Goal: Task Accomplishment & Management: Complete application form

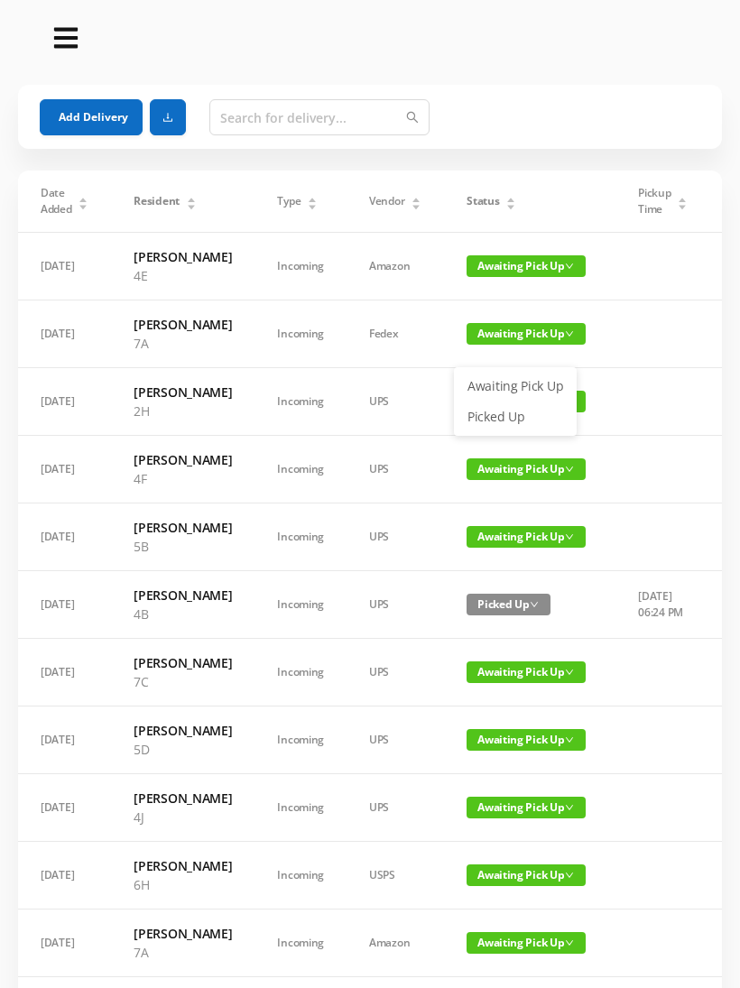
click at [510, 415] on link "Picked Up" at bounding box center [515, 416] width 117 height 29
click at [502, 480] on span "Awaiting Pick Up" at bounding box center [526, 469] width 119 height 22
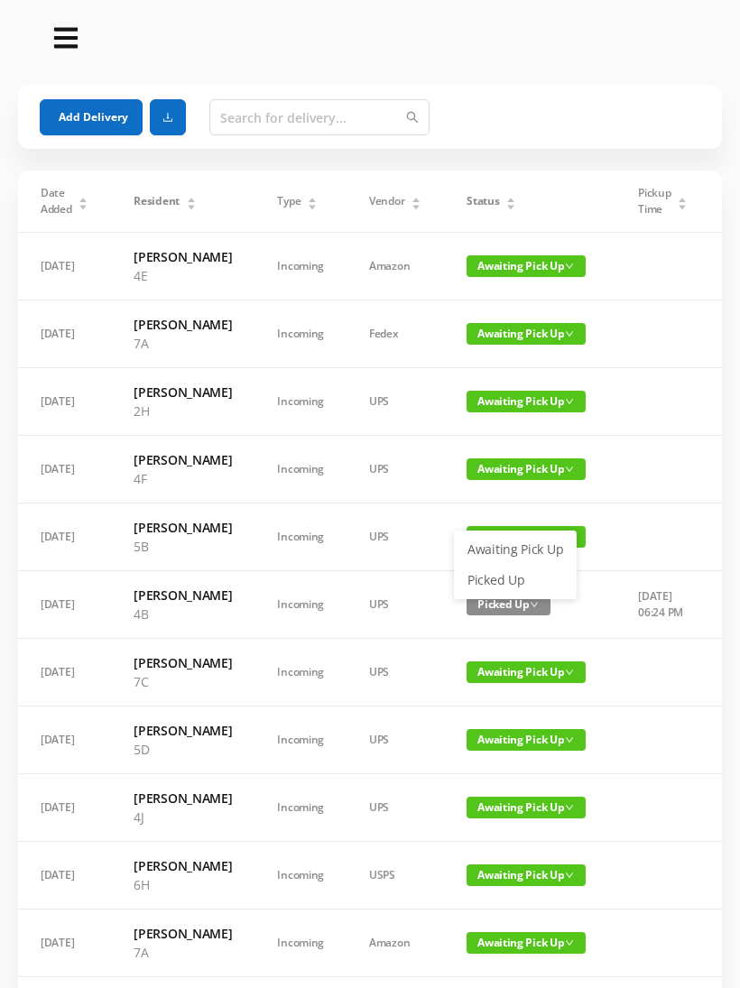
click at [502, 581] on link "Picked Up" at bounding box center [515, 580] width 117 height 29
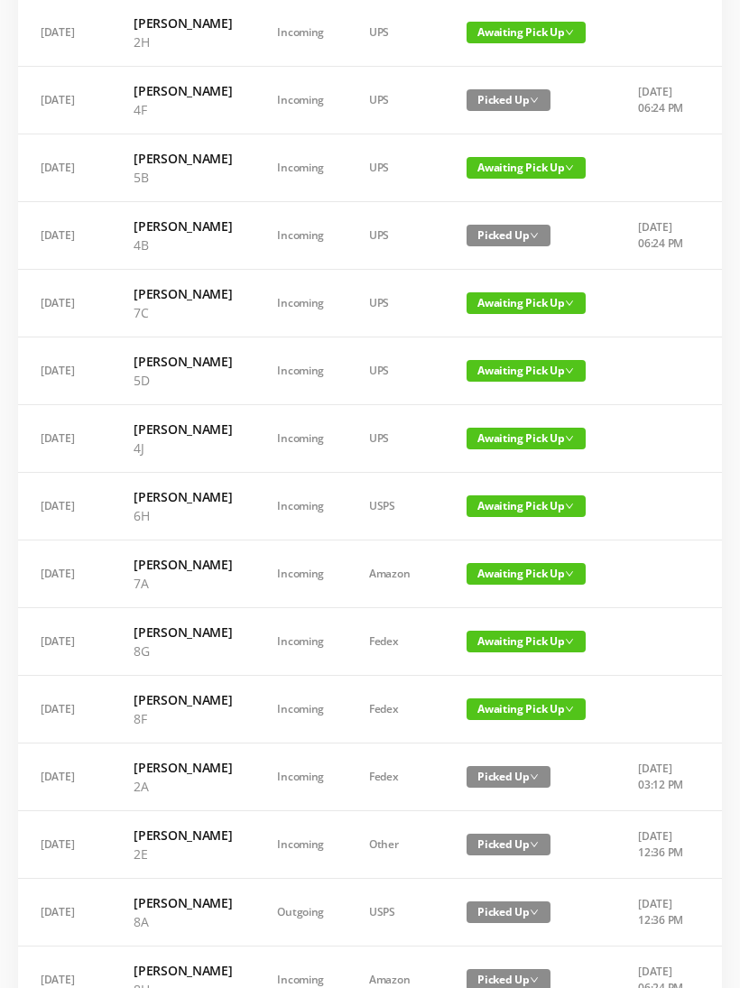
scroll to position [369, 0]
click at [505, 585] on span "Awaiting Pick Up" at bounding box center [526, 574] width 119 height 22
click at [502, 784] on link "Picked Up" at bounding box center [515, 789] width 117 height 29
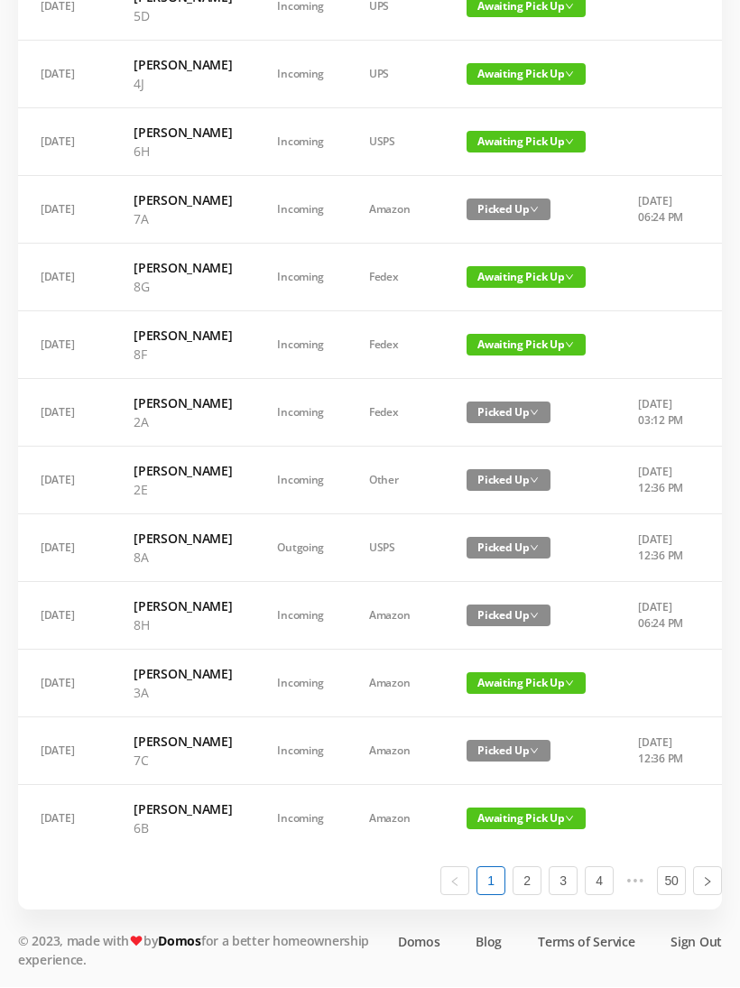
scroll to position [928, 0]
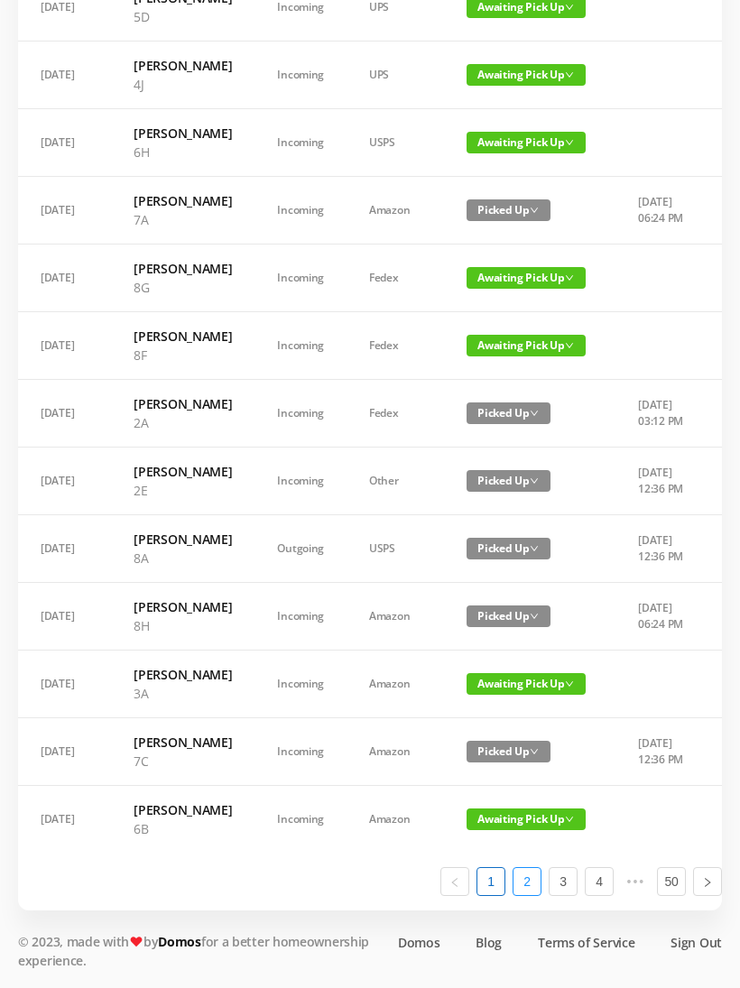
click at [535, 895] on link "2" at bounding box center [526, 881] width 27 height 27
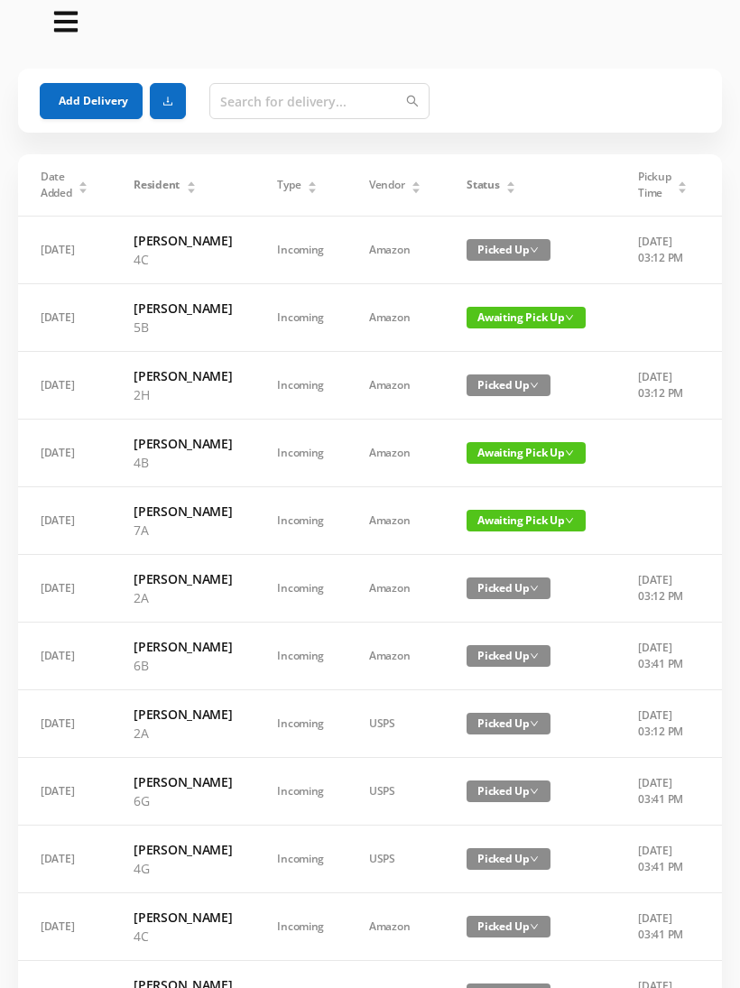
scroll to position [0, 0]
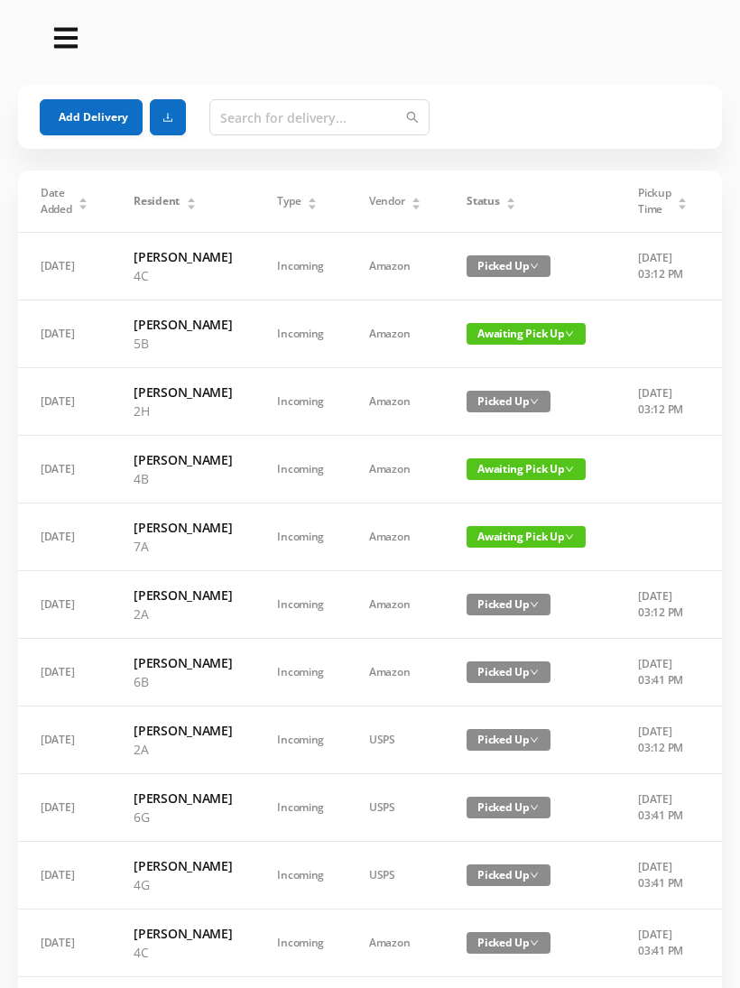
click at [490, 548] on span "Awaiting Pick Up" at bounding box center [526, 537] width 119 height 22
click at [491, 668] on link "Picked Up" at bounding box center [508, 666] width 117 height 29
click at [501, 480] on span "Awaiting Pick Up" at bounding box center [526, 469] width 119 height 22
click at [491, 591] on link "Picked Up" at bounding box center [508, 590] width 117 height 29
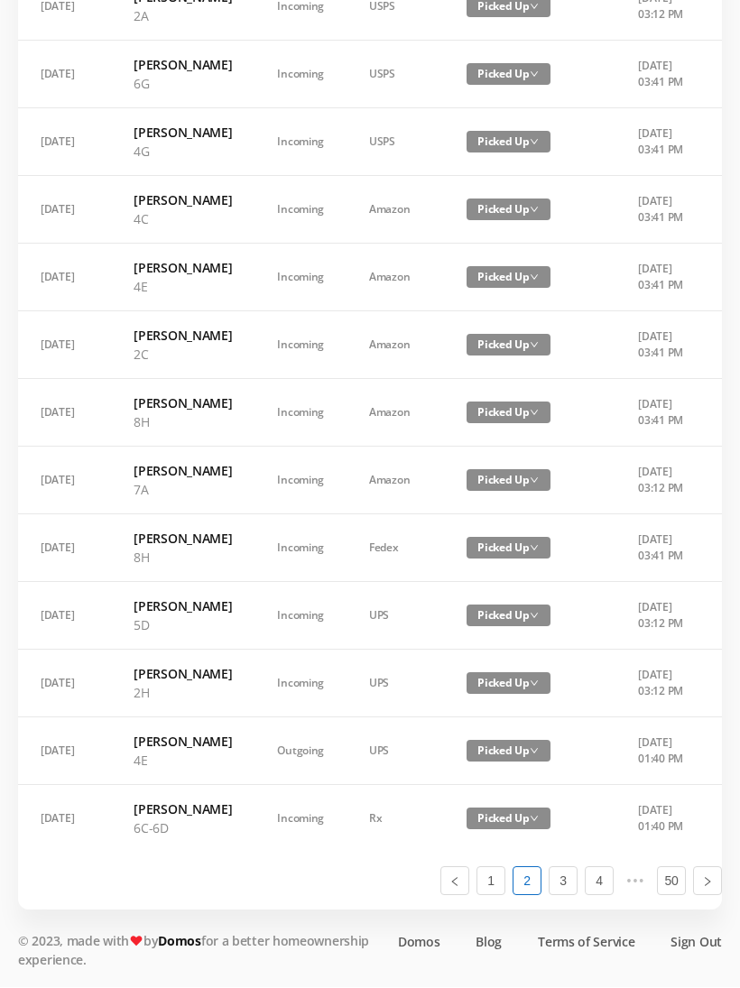
scroll to position [1041, 0]
click at [567, 895] on link "3" at bounding box center [563, 881] width 27 height 27
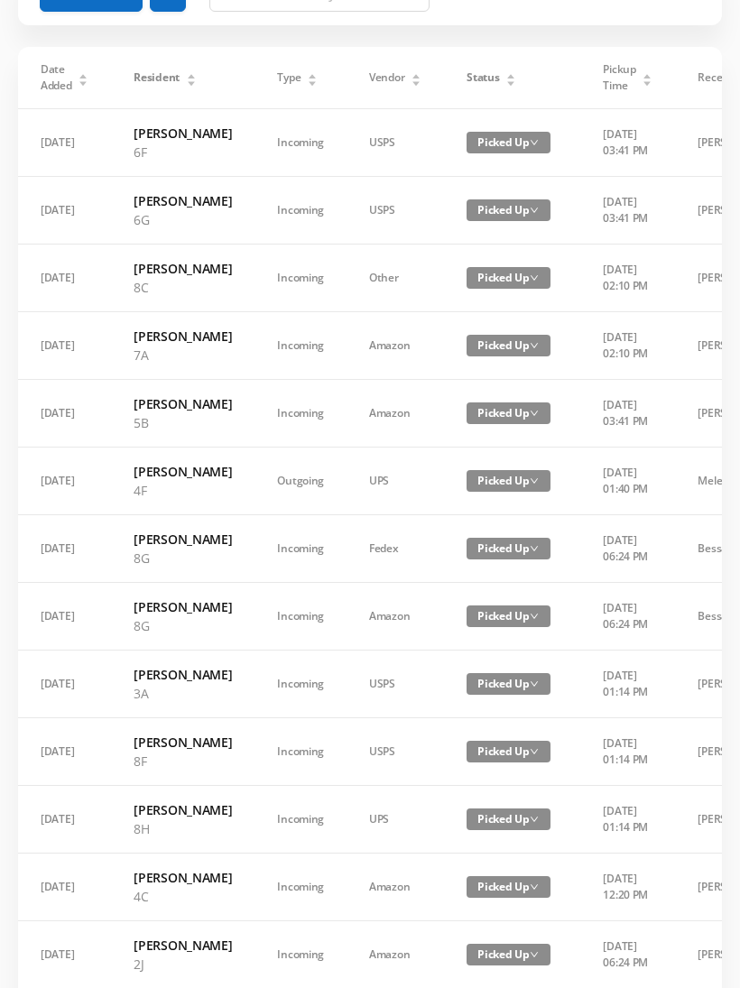
scroll to position [0, 0]
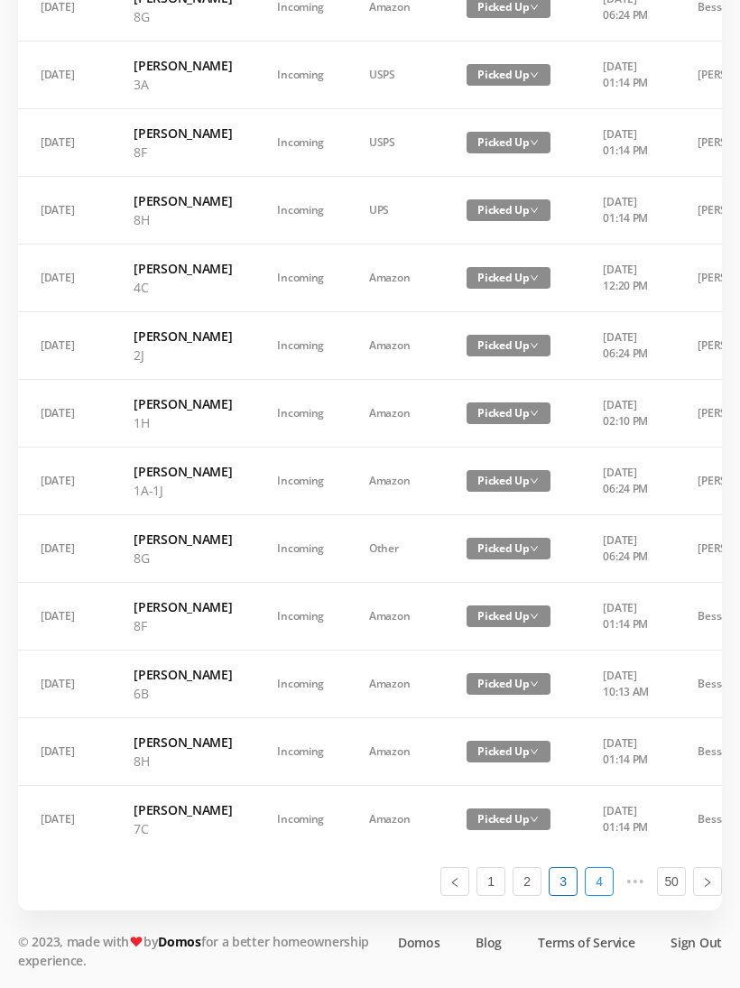
click at [611, 895] on link "4" at bounding box center [599, 881] width 27 height 27
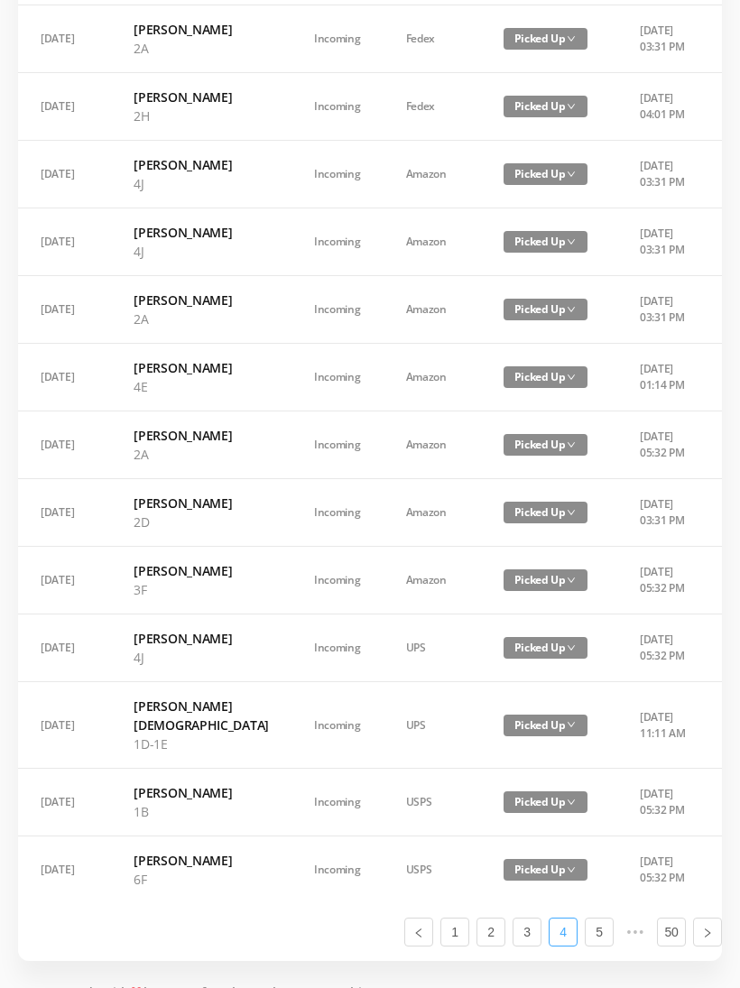
scroll to position [985, 0]
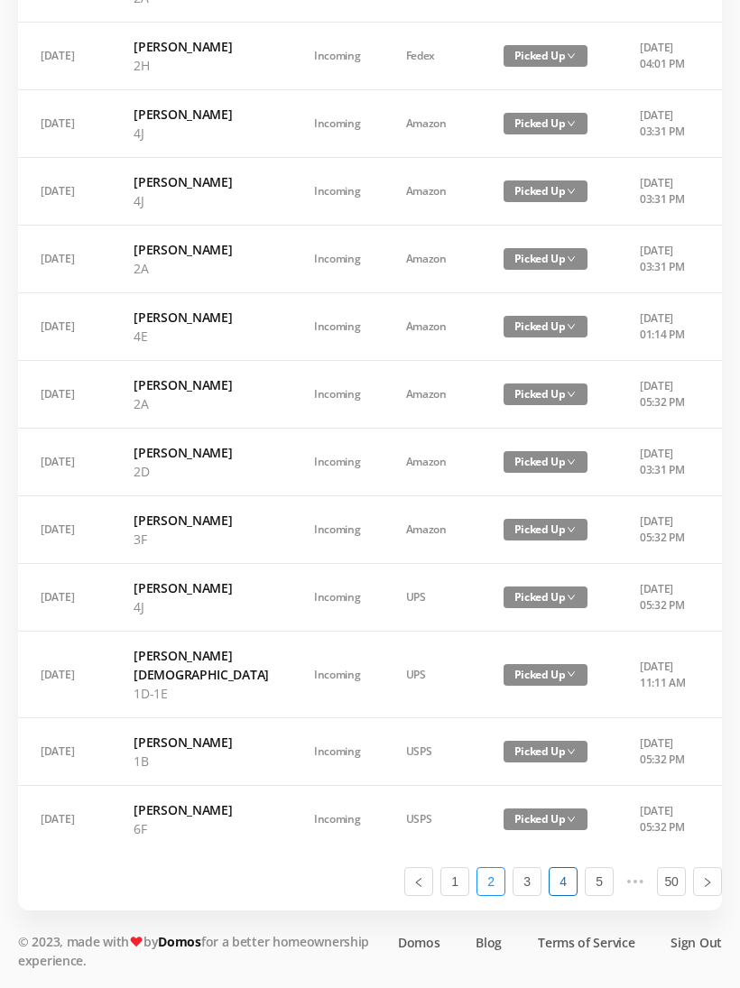
click at [494, 895] on link "2" at bounding box center [490, 881] width 27 height 27
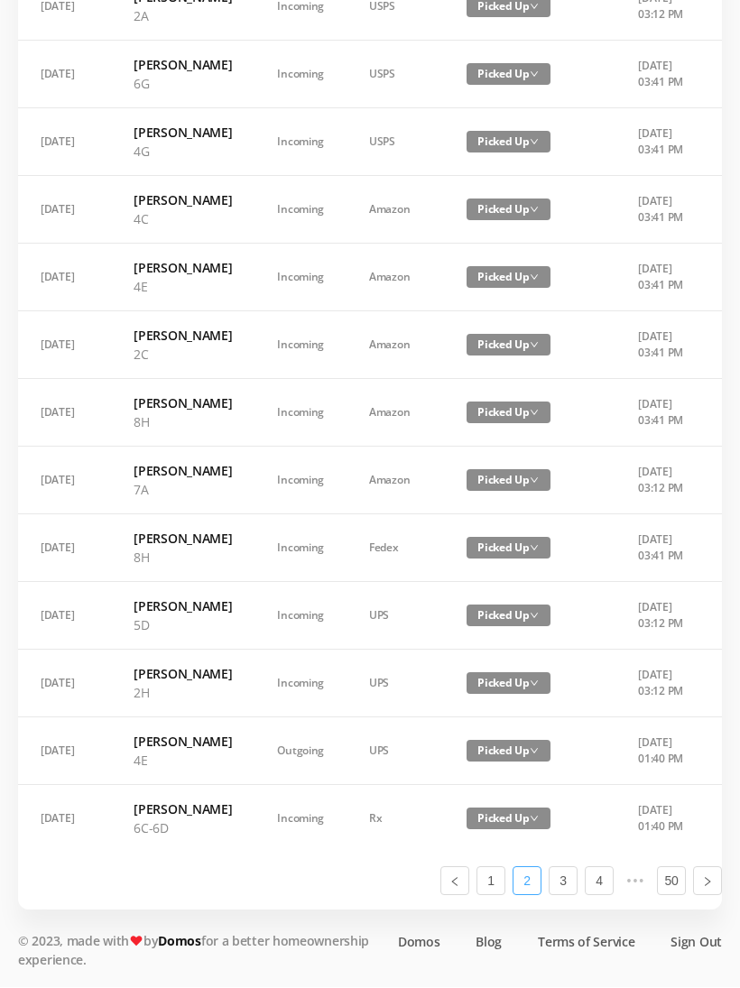
scroll to position [1041, 0]
click at [504, 896] on li "1" at bounding box center [490, 881] width 29 height 29
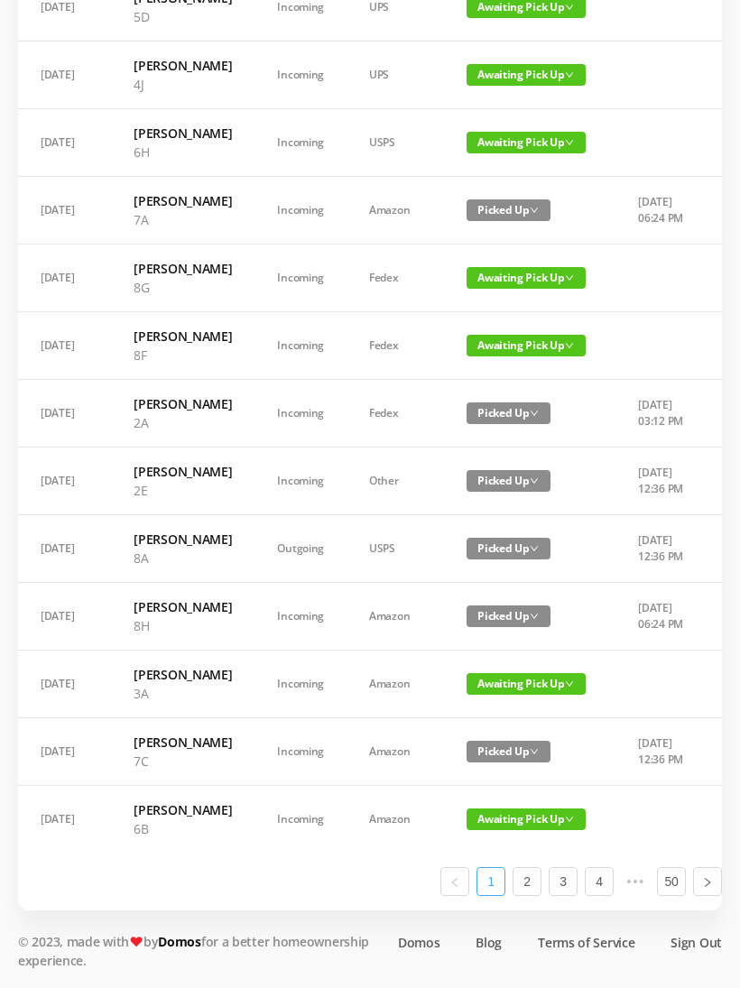
scroll to position [0, 0]
click at [535, 895] on link "2" at bounding box center [526, 881] width 27 height 27
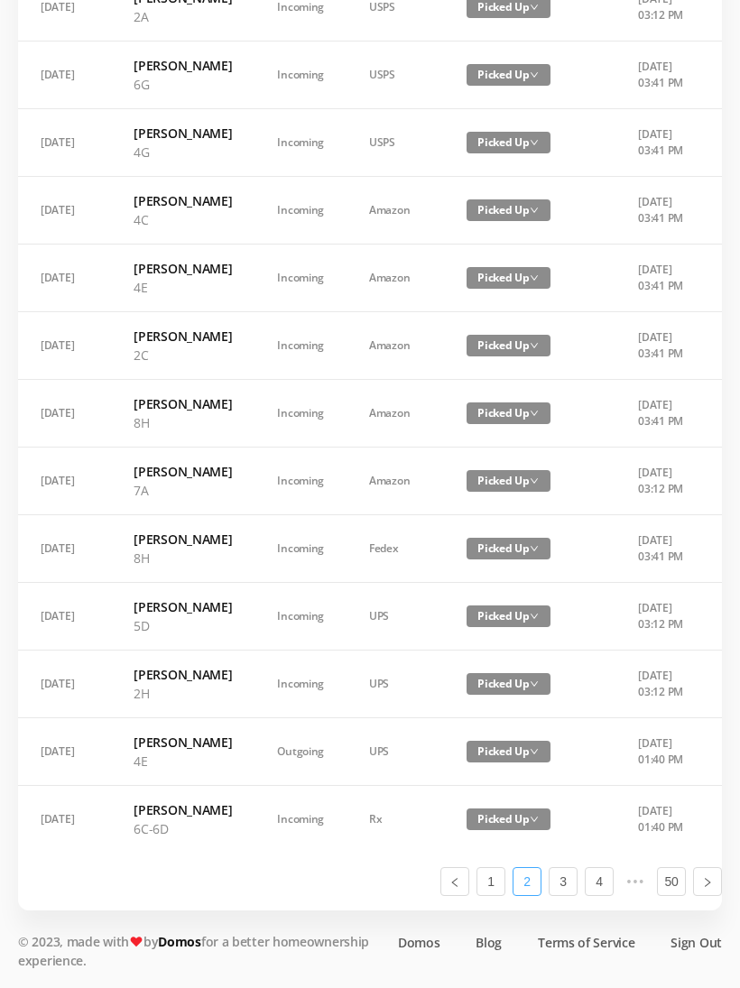
scroll to position [1041, 0]
click at [573, 895] on link "3" at bounding box center [563, 881] width 27 height 27
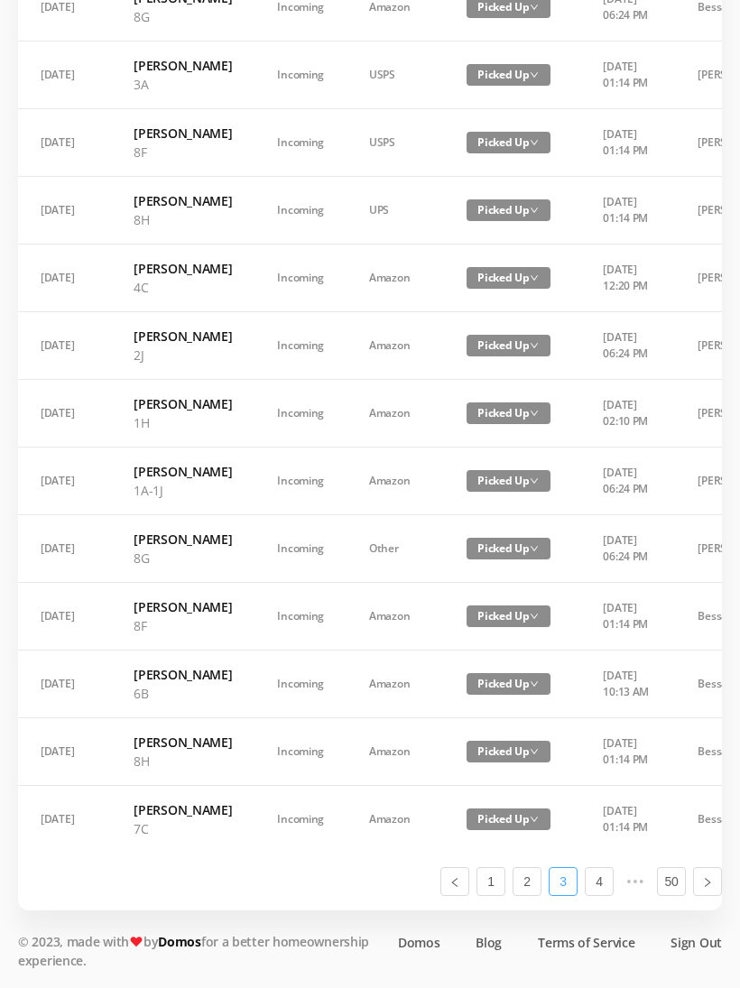
scroll to position [1004, 0]
click at [732, 15] on div "Date Added Resident Type Vendor Status Pickup Time Received By Packages [DATE] …" at bounding box center [370, 174] width 726 height 1473
click at [500, 895] on link "1" at bounding box center [490, 881] width 27 height 27
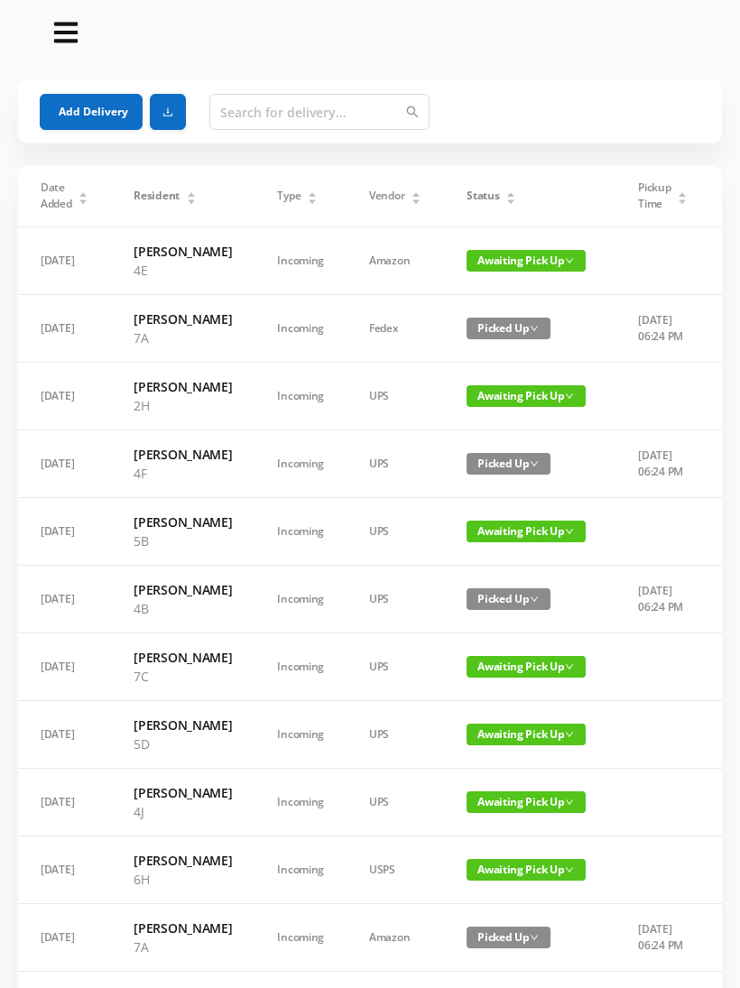
scroll to position [0, 0]
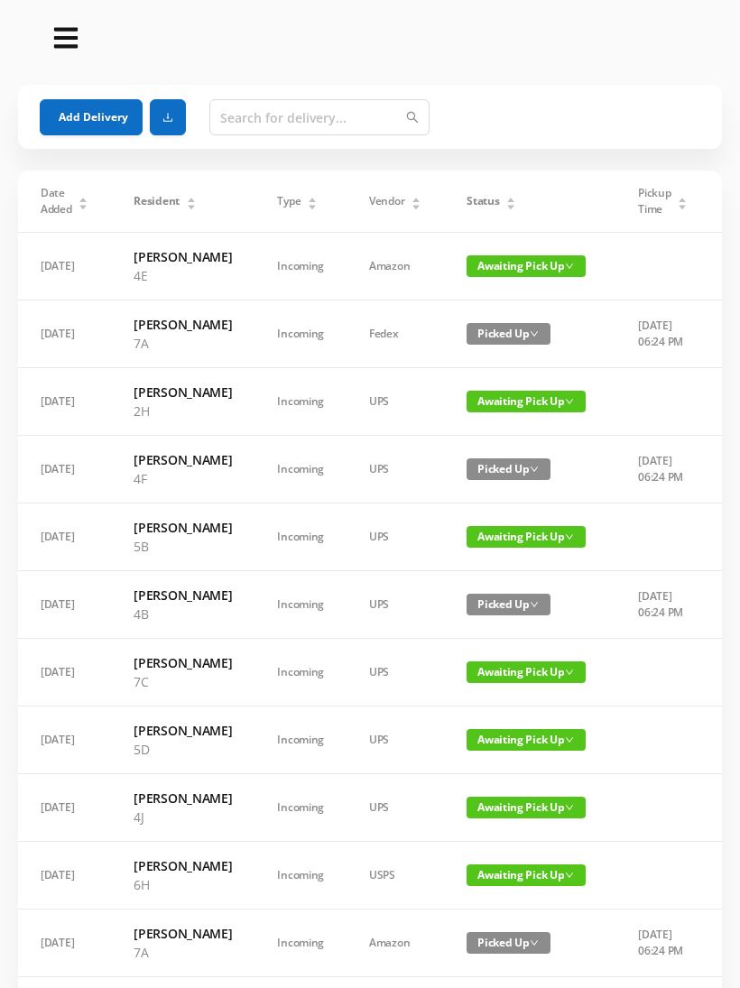
click at [519, 277] on span "Awaiting Pick Up" at bounding box center [526, 266] width 119 height 22
click at [510, 344] on link "Picked Up" at bounding box center [515, 339] width 117 height 29
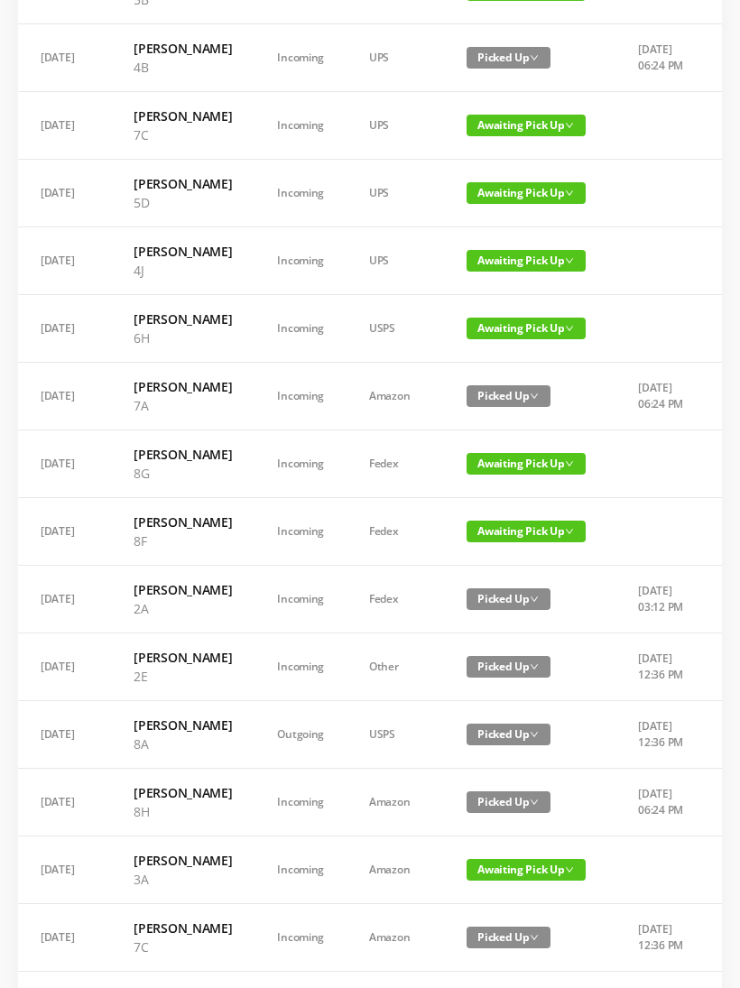
scroll to position [548, 0]
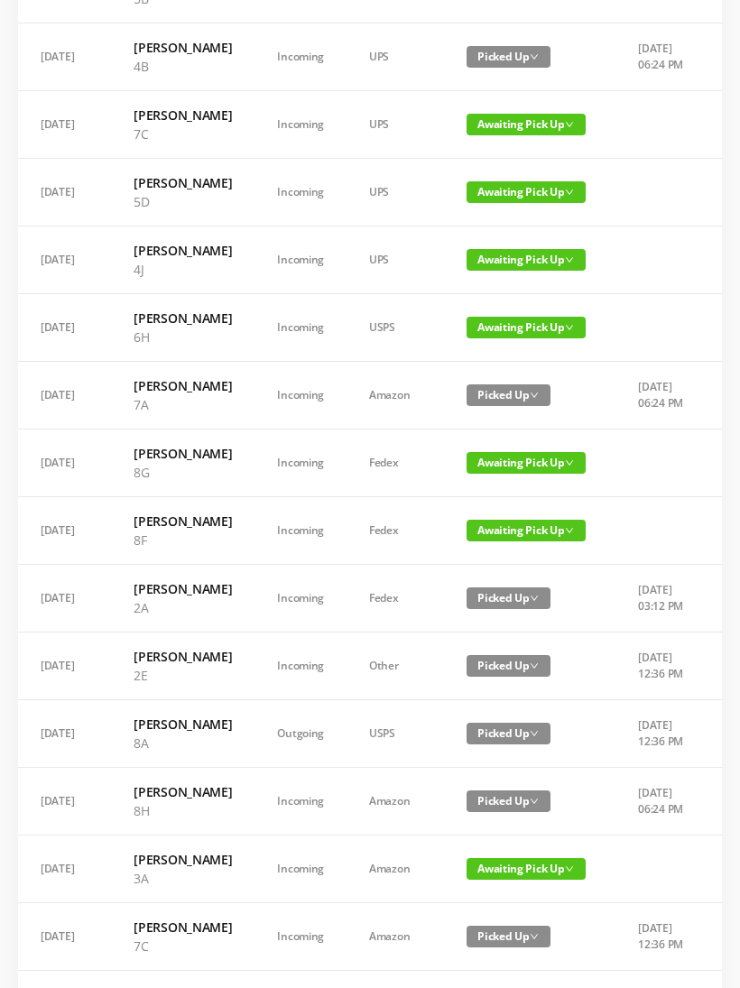
click at [517, 338] on span "Awaiting Pick Up" at bounding box center [526, 328] width 119 height 22
click at [507, 536] on link "Picked Up" at bounding box center [515, 533] width 117 height 29
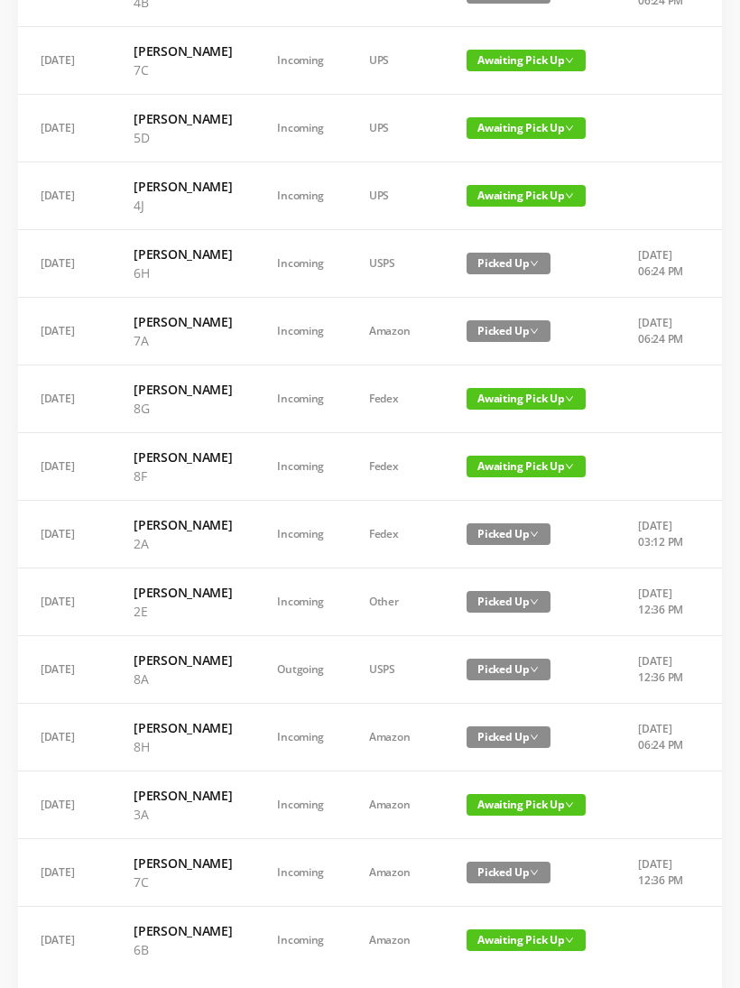
scroll to position [611, 0]
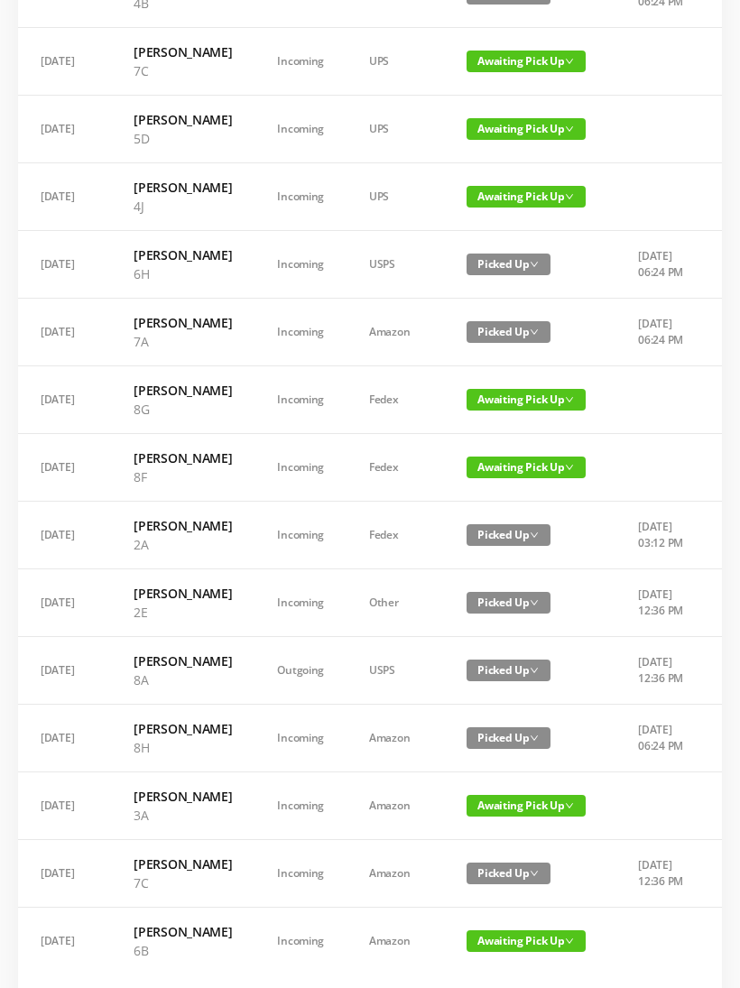
click at [520, 208] on span "Awaiting Pick Up" at bounding box center [526, 197] width 119 height 22
click at [503, 388] on link "Picked Up" at bounding box center [515, 383] width 117 height 29
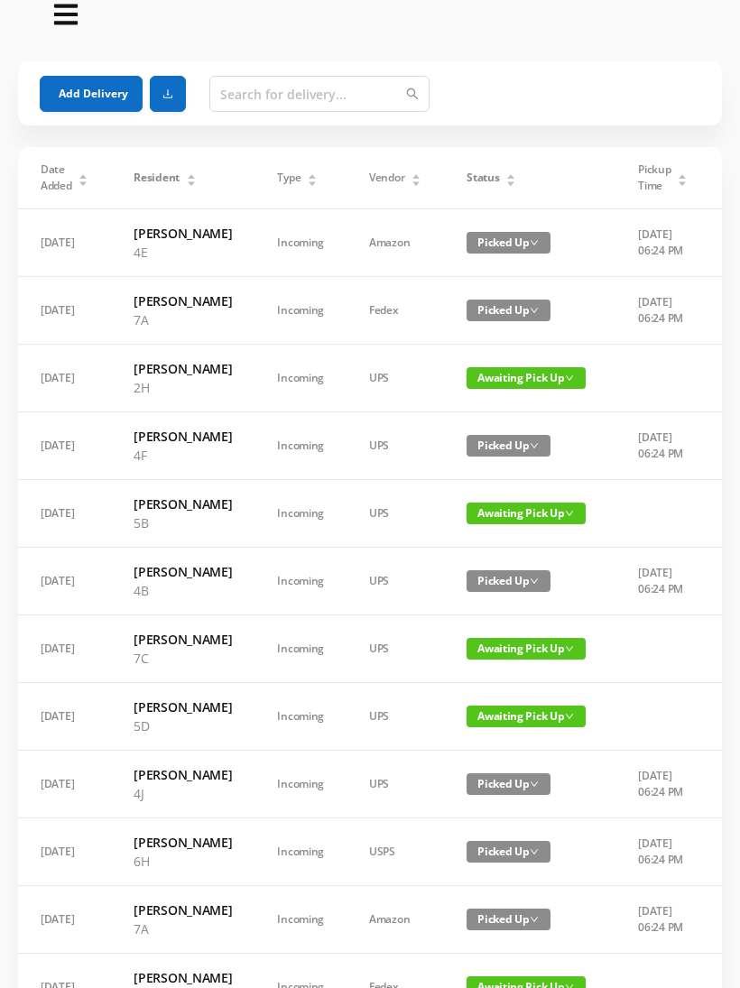
scroll to position [0, 0]
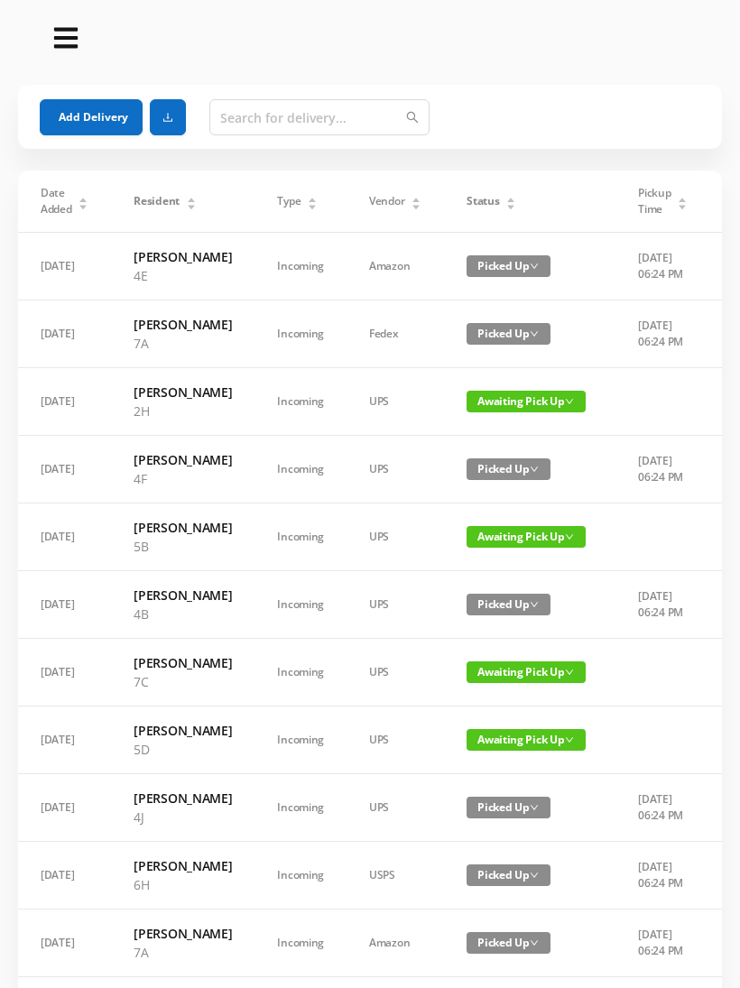
click at [103, 128] on button "Add Delivery" at bounding box center [91, 117] width 103 height 36
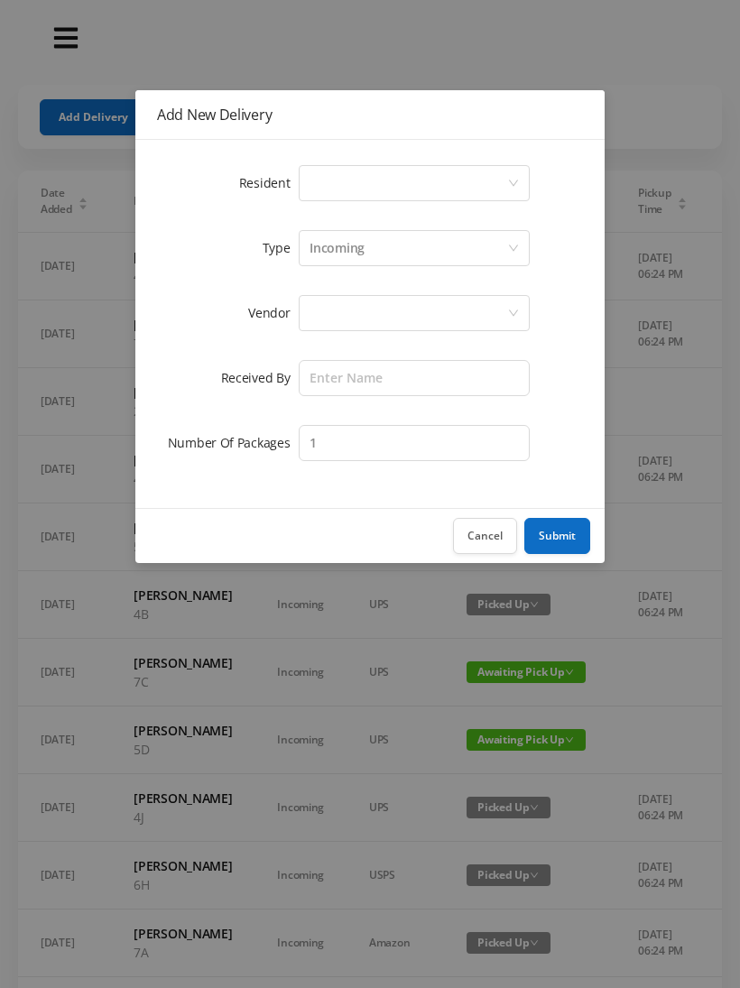
click at [374, 188] on div "Select a person" at bounding box center [409, 183] width 198 height 34
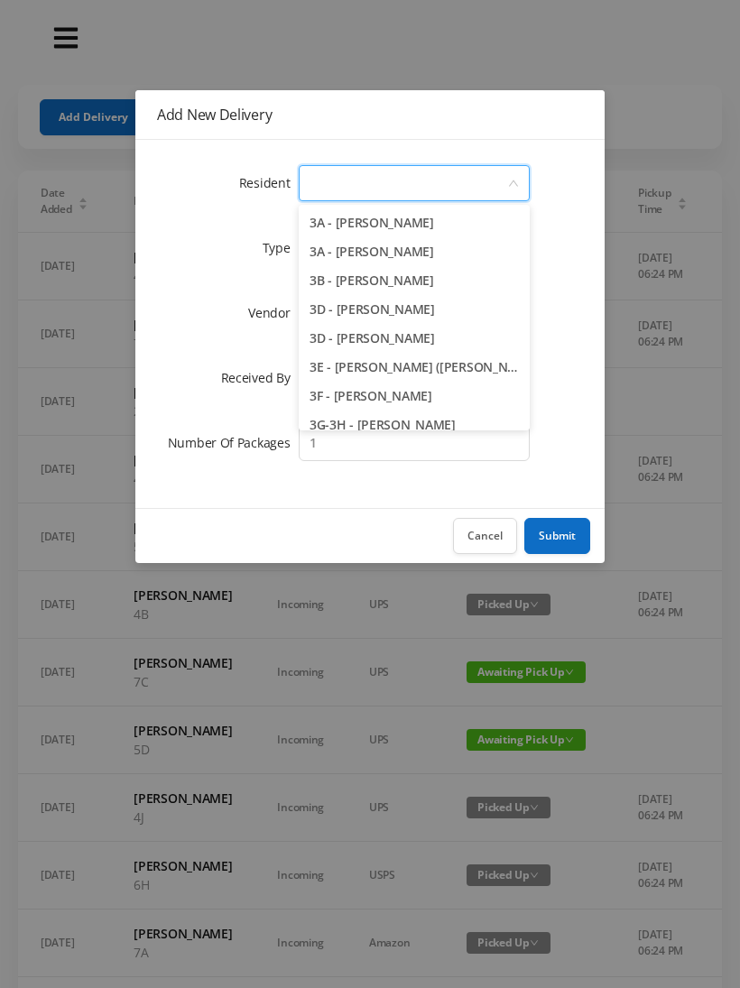
scroll to position [712, 0]
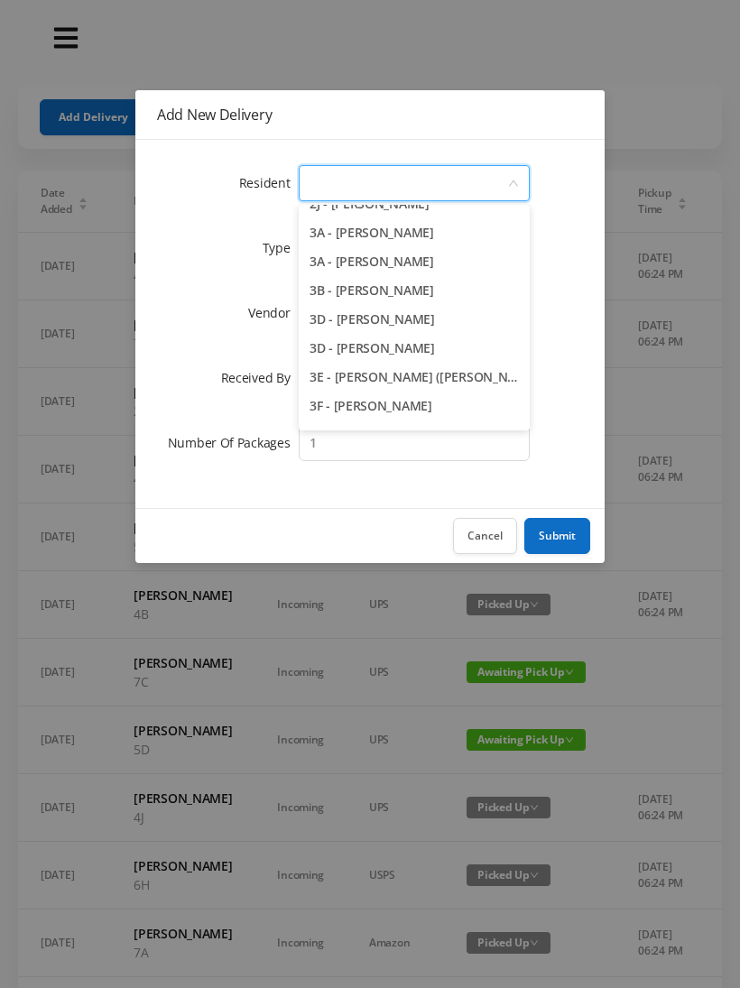
click at [461, 266] on li "3A - [PERSON_NAME]" at bounding box center [414, 261] width 231 height 29
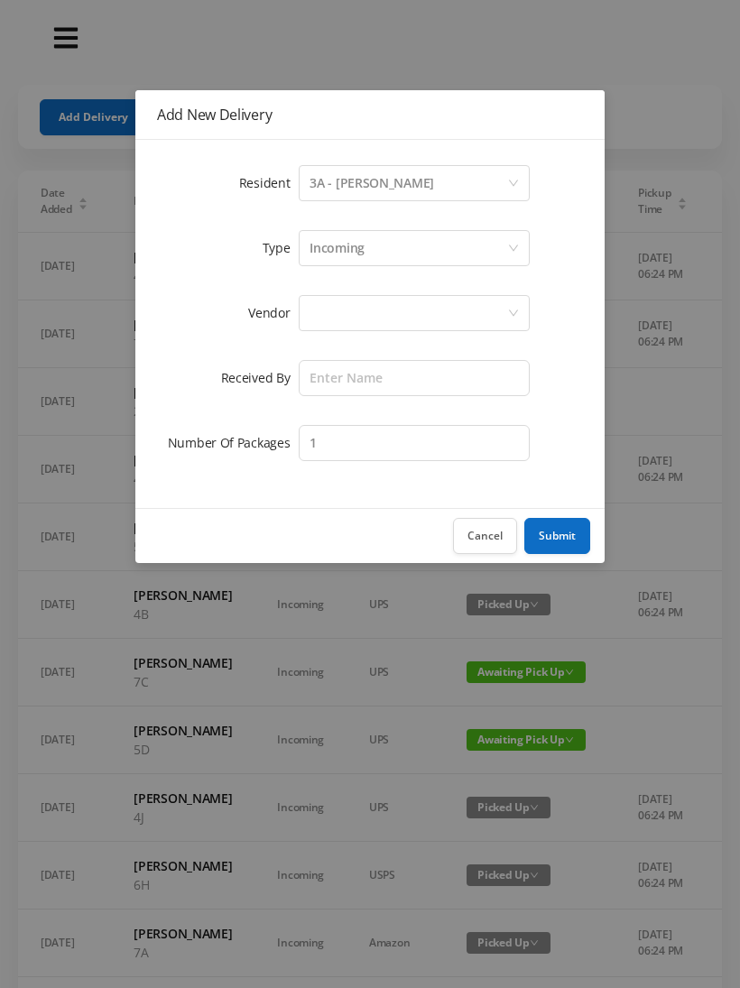
click at [378, 254] on div "Incoming" at bounding box center [409, 248] width 198 height 34
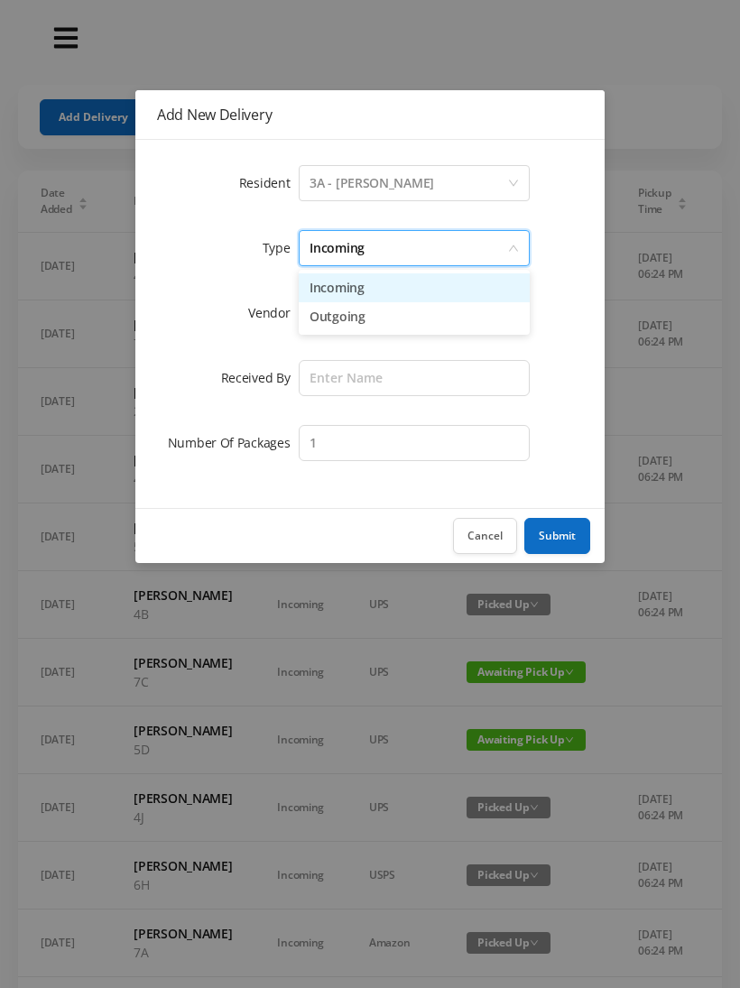
click at [364, 292] on li "Incoming" at bounding box center [414, 287] width 231 height 29
click at [347, 319] on div at bounding box center [409, 313] width 198 height 34
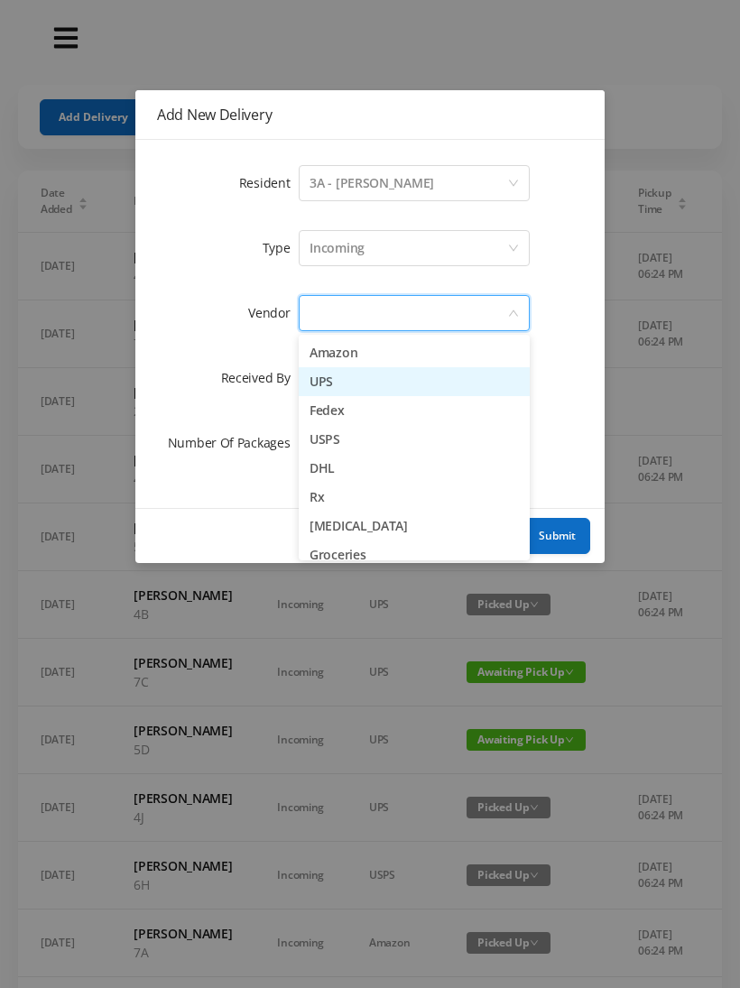
click at [368, 391] on li "UPS" at bounding box center [414, 381] width 231 height 29
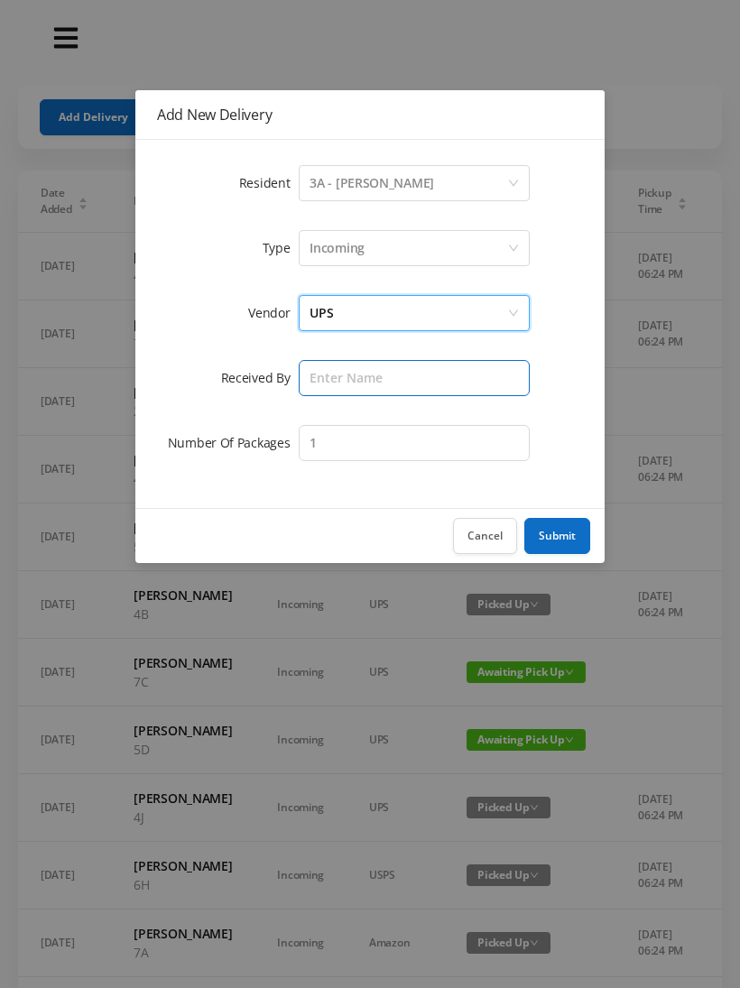
click at [352, 384] on input "text" at bounding box center [414, 378] width 231 height 36
type input "Melece"
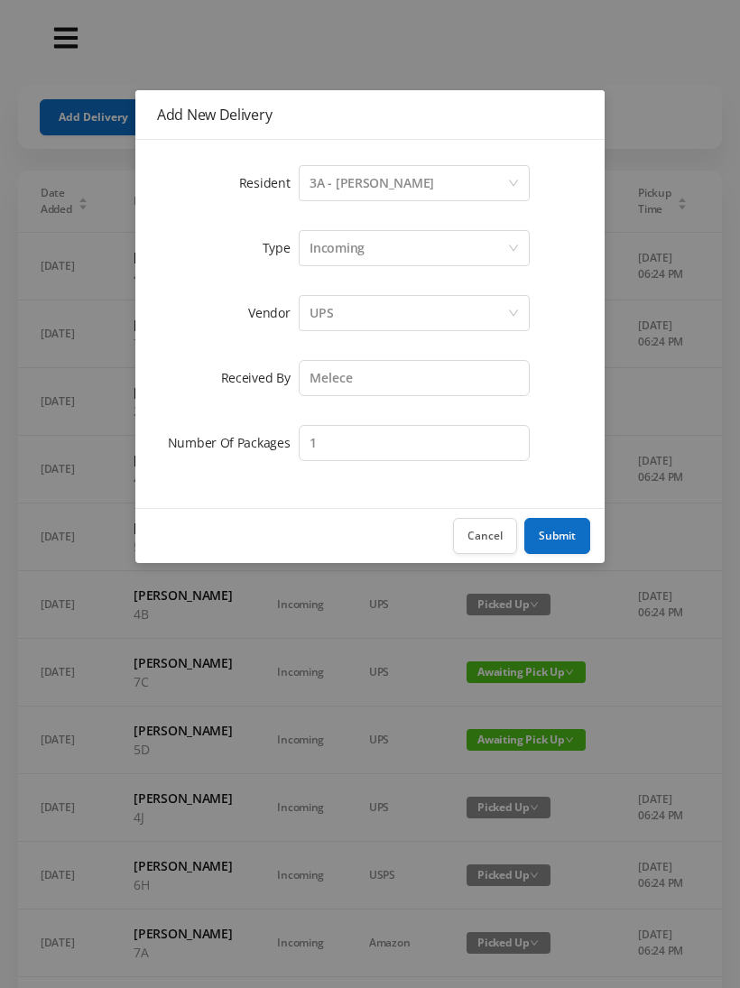
click at [566, 538] on button "Submit" at bounding box center [557, 536] width 66 height 36
